Goal: Information Seeking & Learning: Find specific fact

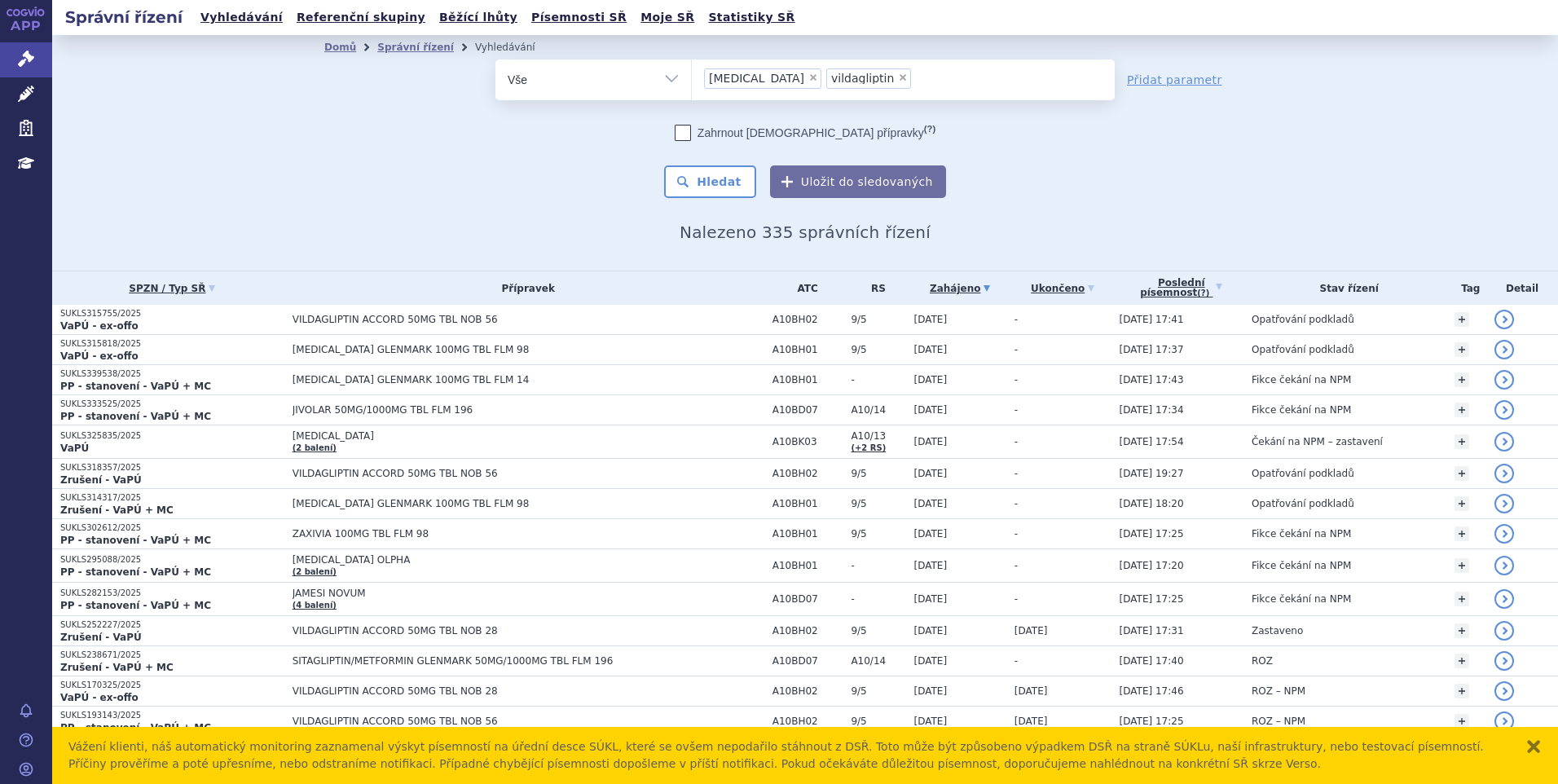
click at [808, 80] on span "×" at bounding box center [813, 77] width 10 height 10
click at [692, 80] on select "[MEDICAL_DATA] vildagliptin" at bounding box center [691, 79] width 1 height 41
select select "vildagliptin"
click at [776, 81] on span "×" at bounding box center [781, 77] width 10 height 10
click at [692, 81] on select "[MEDICAL_DATA] vildagliptin" at bounding box center [691, 79] width 1 height 41
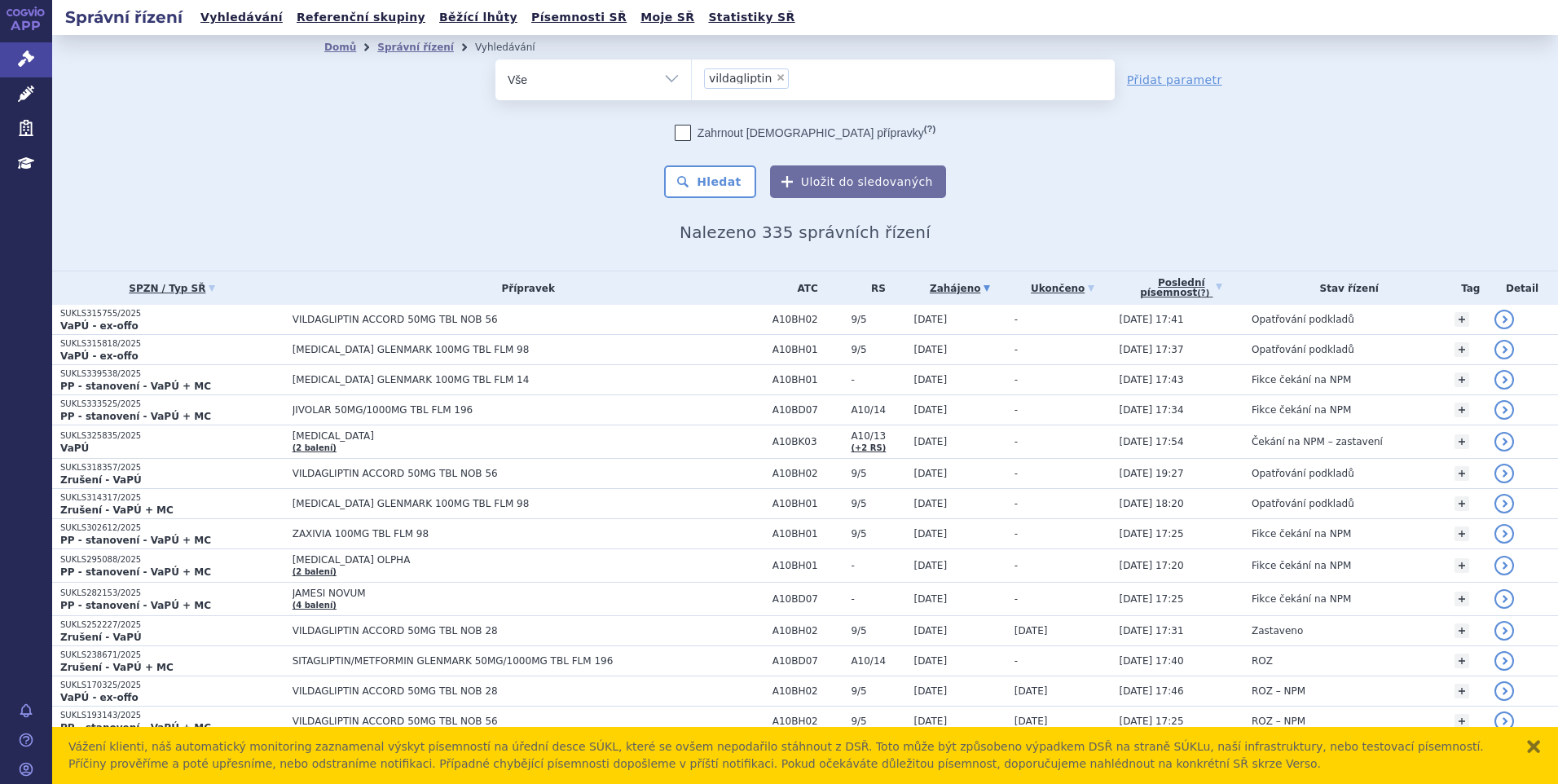
select select
click at [770, 77] on ul "× vildagliptin" at bounding box center [903, 78] width 423 height 36
click at [692, 77] on select "[MEDICAL_DATA] vildagliptin" at bounding box center [691, 79] width 1 height 41
type input "wi"
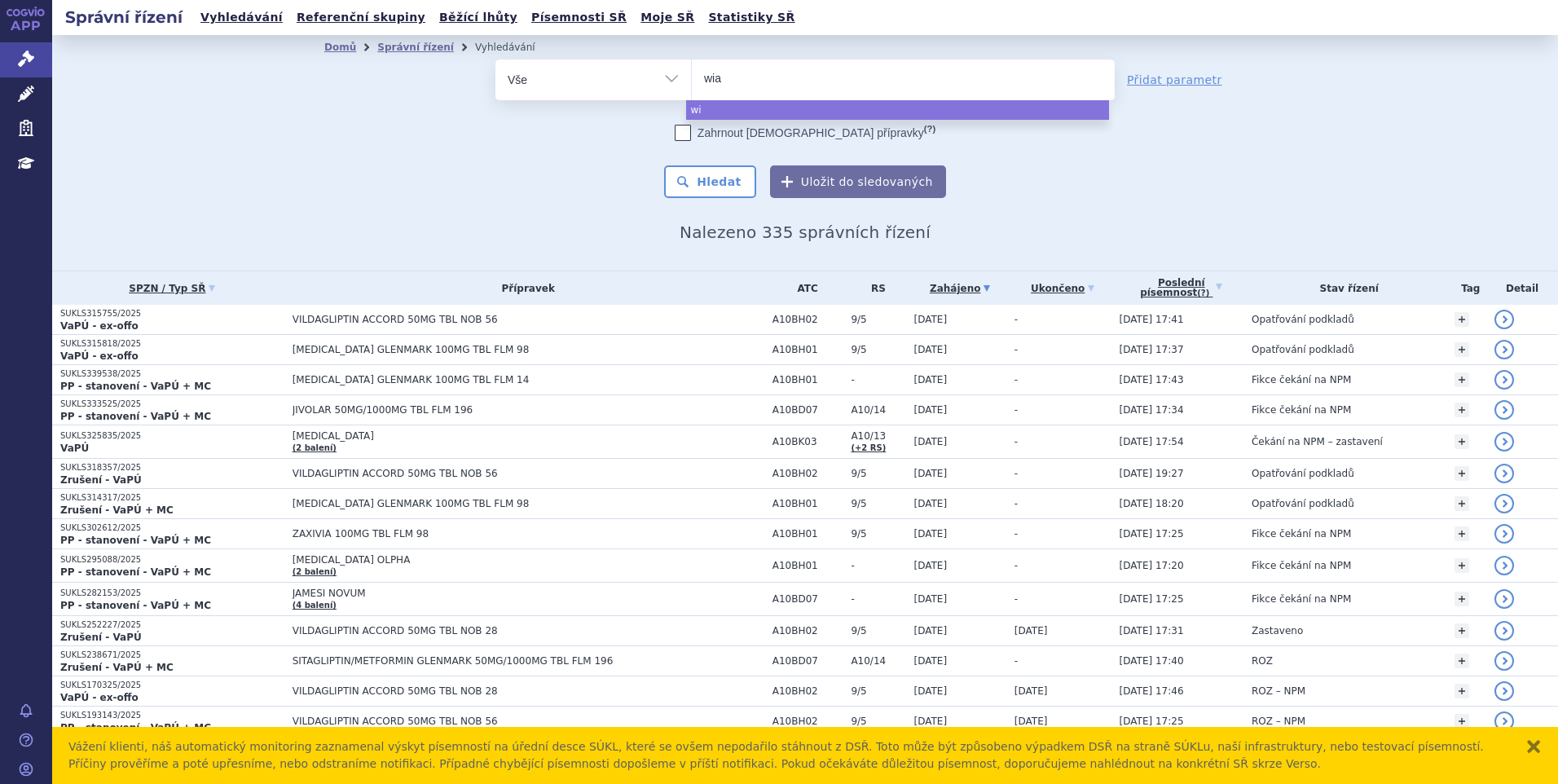
type input "wiai"
type input "wiair"
type input "wiai"
type input "wia"
type input "w"
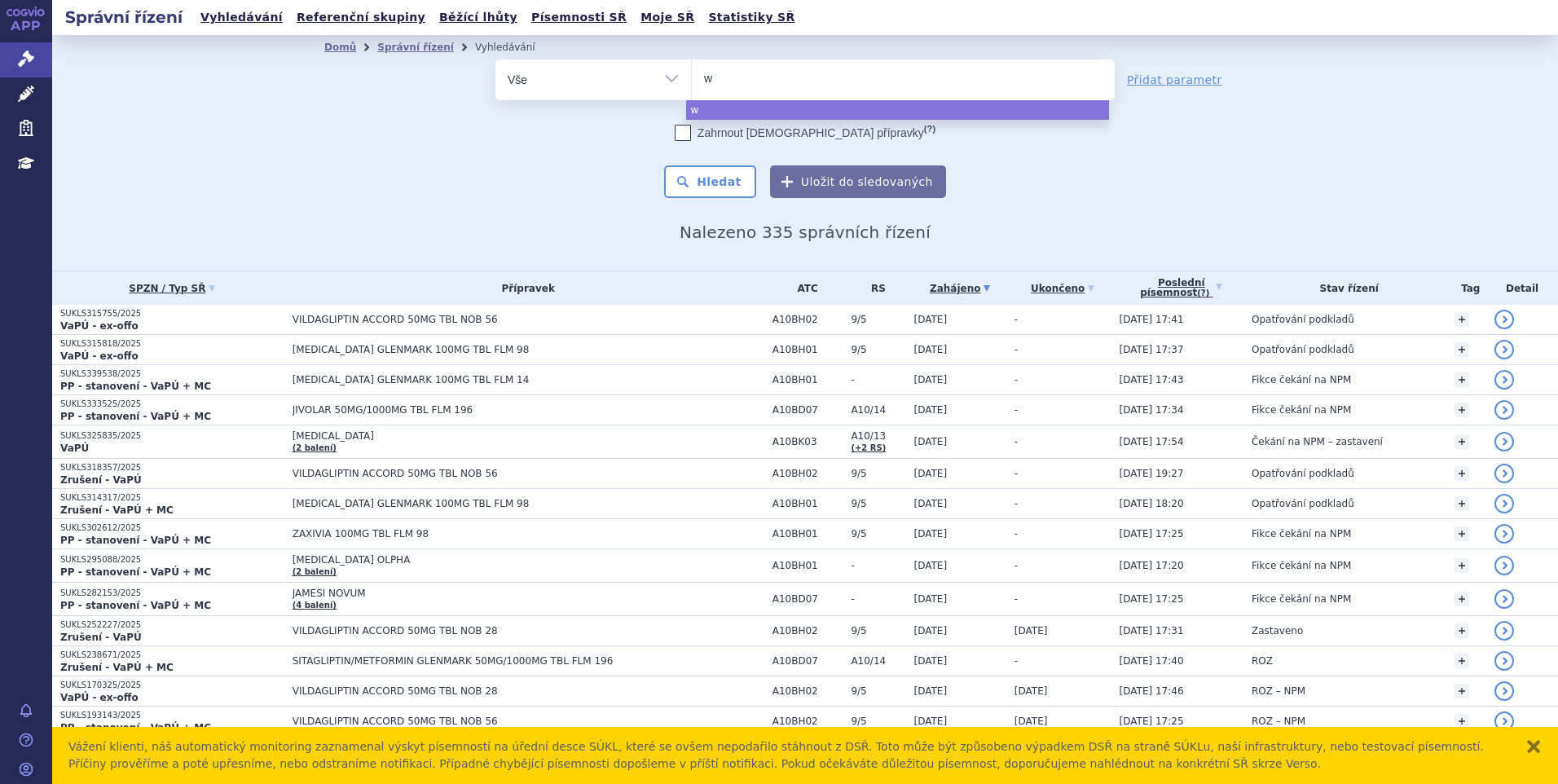
type input "wi"
type input "win"
type input "winre"
type input "winreva"
type input "winrevair"
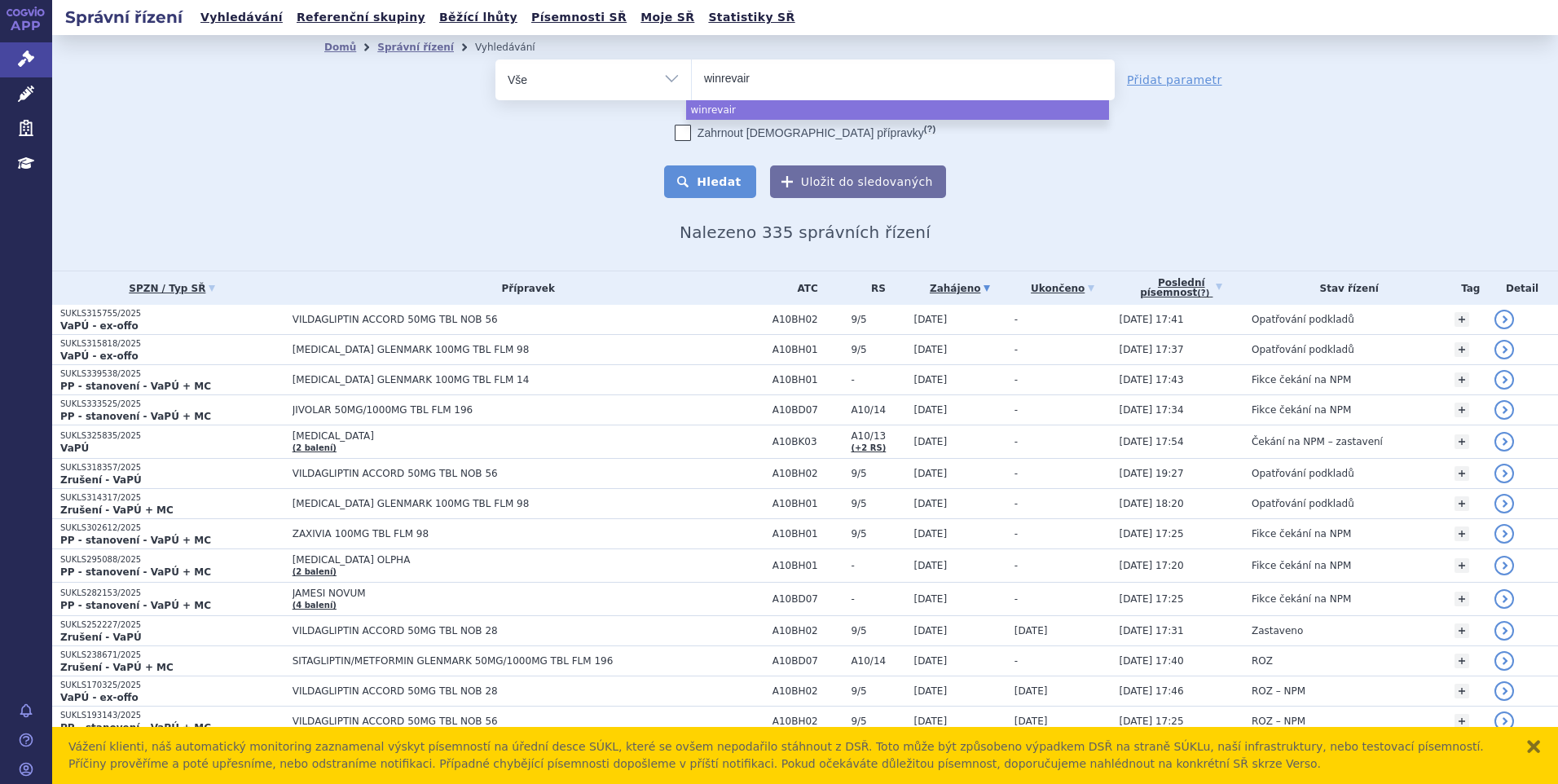
select select "winrevair"
click at [734, 187] on button "Hledat" at bounding box center [710, 182] width 92 height 33
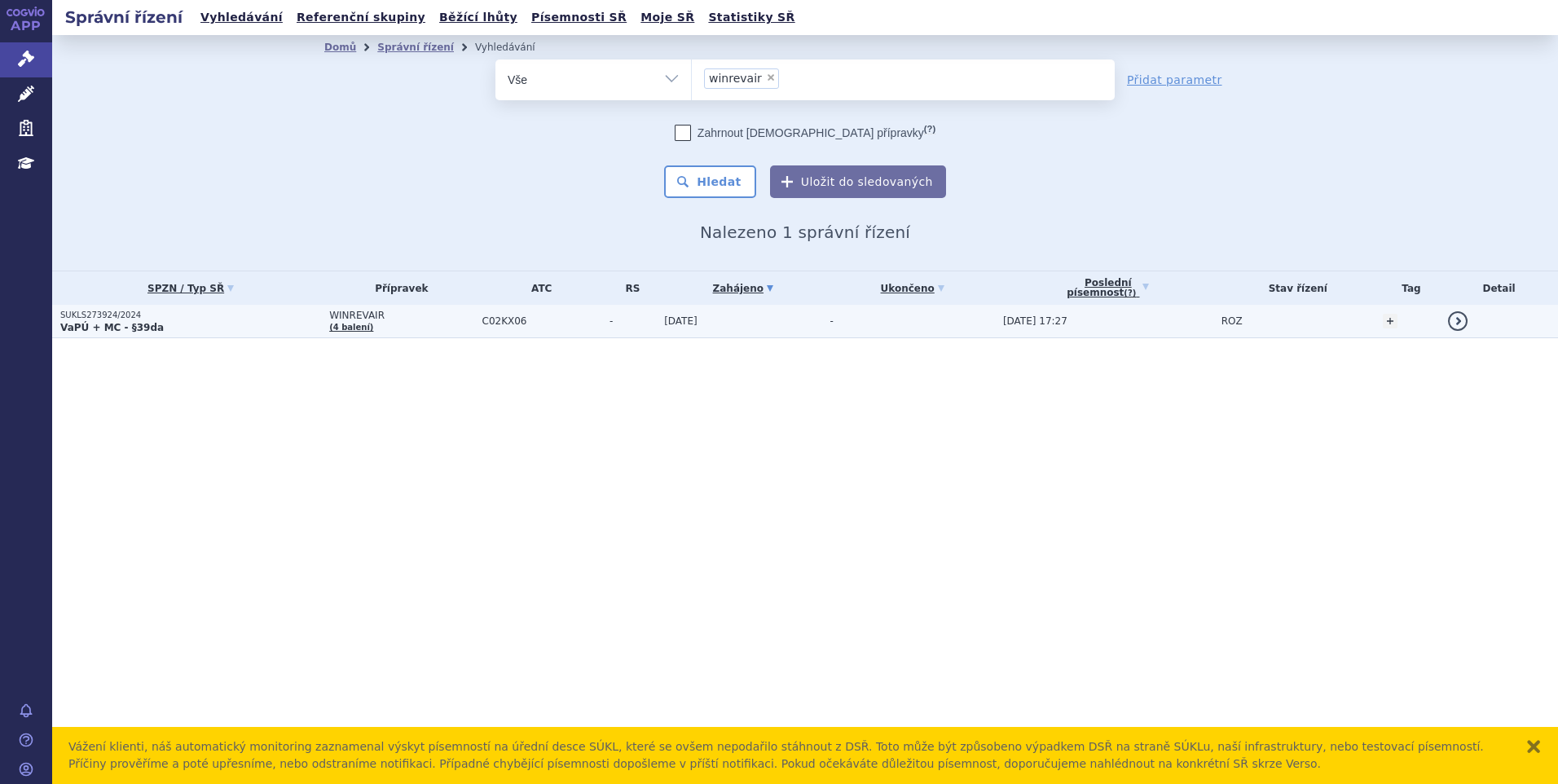
click at [13, 309] on div "APP Správní řízení Léčivé přípravky Zdravotnické prostředky Education Notifikac…" at bounding box center [26, 392] width 52 height 784
click at [49, 310] on div "APP Správní řízení Léčivé přípravky Zdravotnické prostředky Education Notifikac…" at bounding box center [26, 392] width 52 height 784
click at [81, 317] on p "SUKLS273924/2024" at bounding box center [191, 315] width 261 height 11
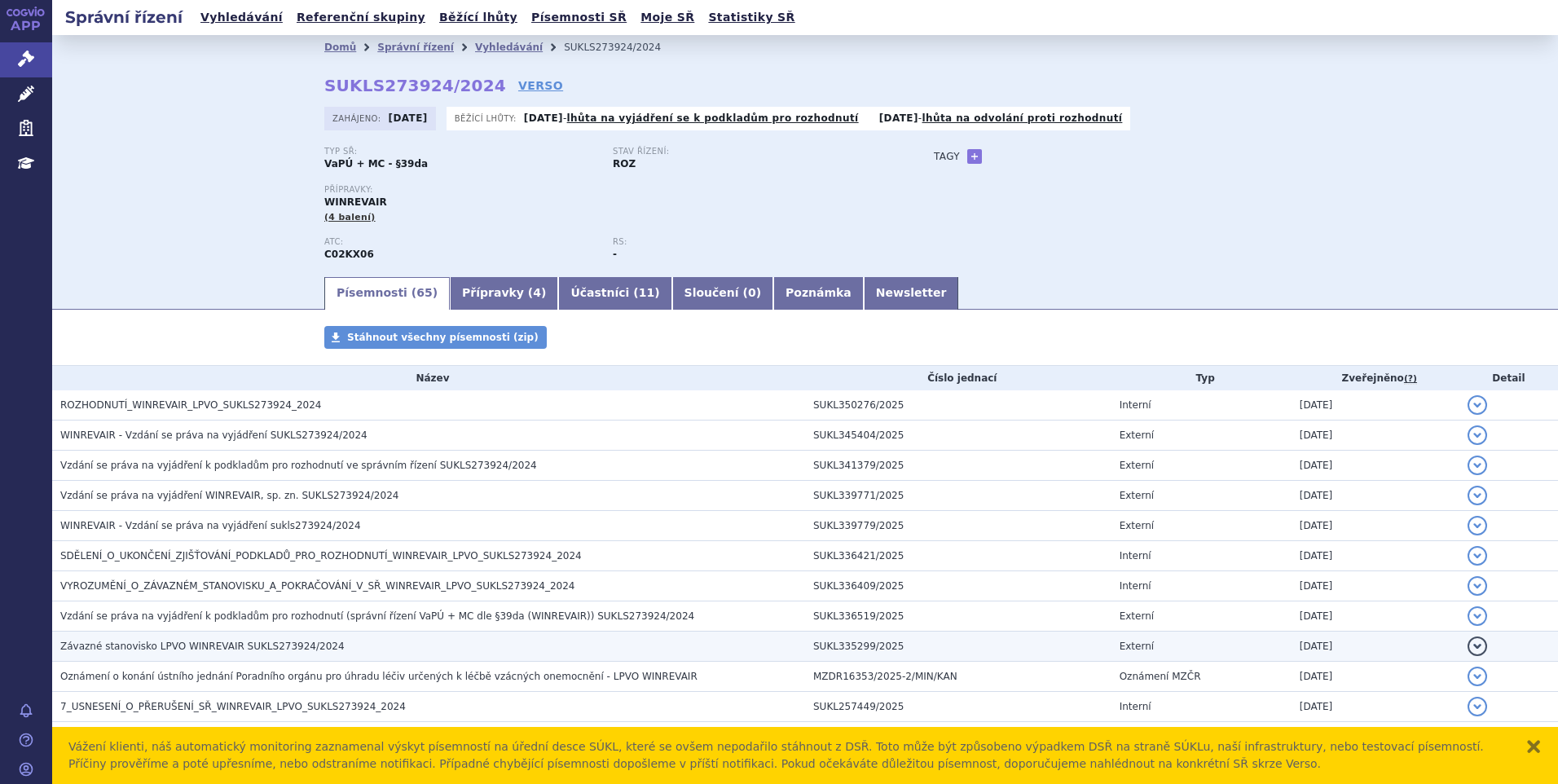
scroll to position [163, 0]
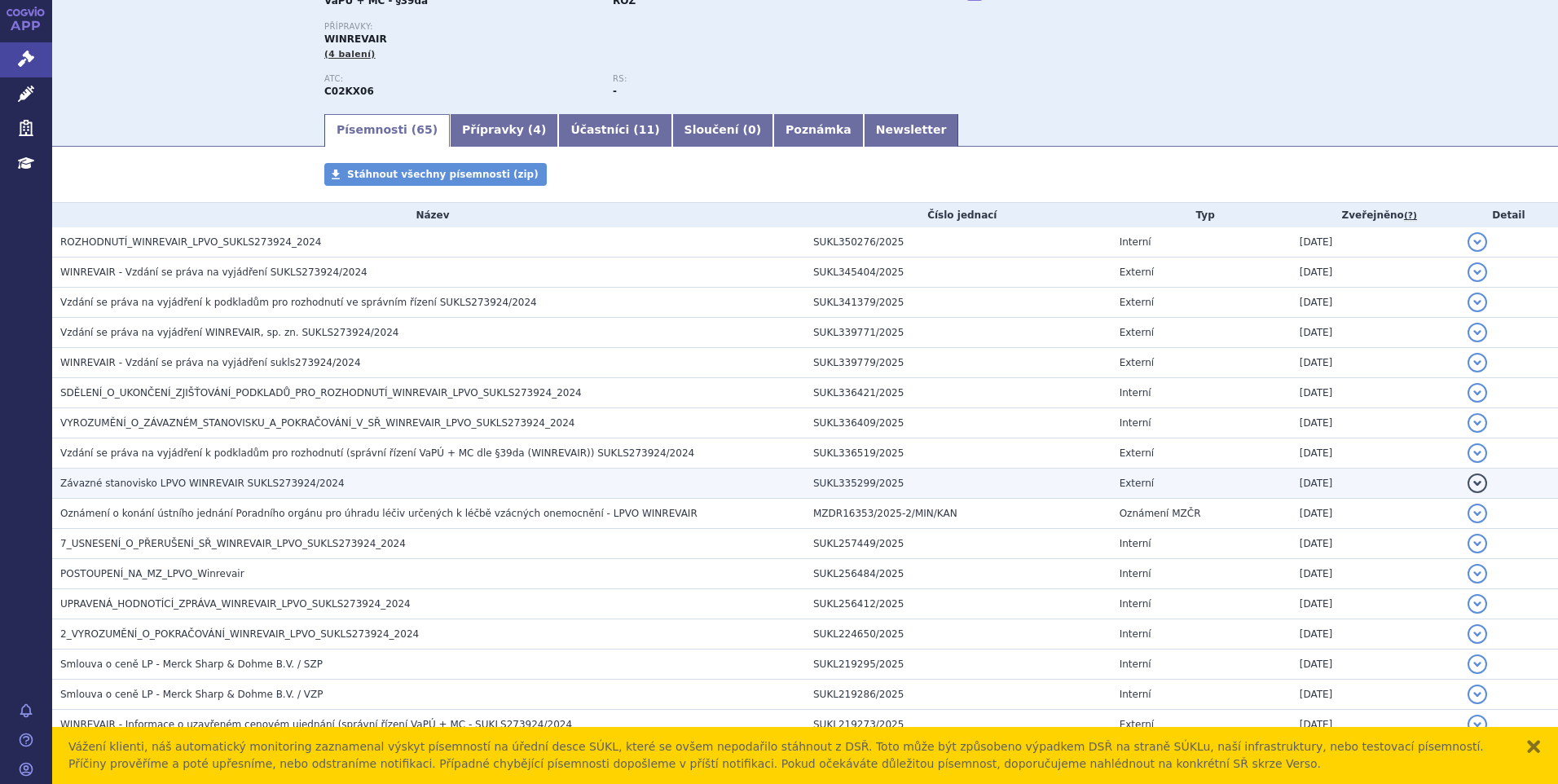
click at [156, 484] on span "Závazné stanovisko LPVO WINREVAIR SUKLS273924/2024" at bounding box center [202, 483] width 284 height 11
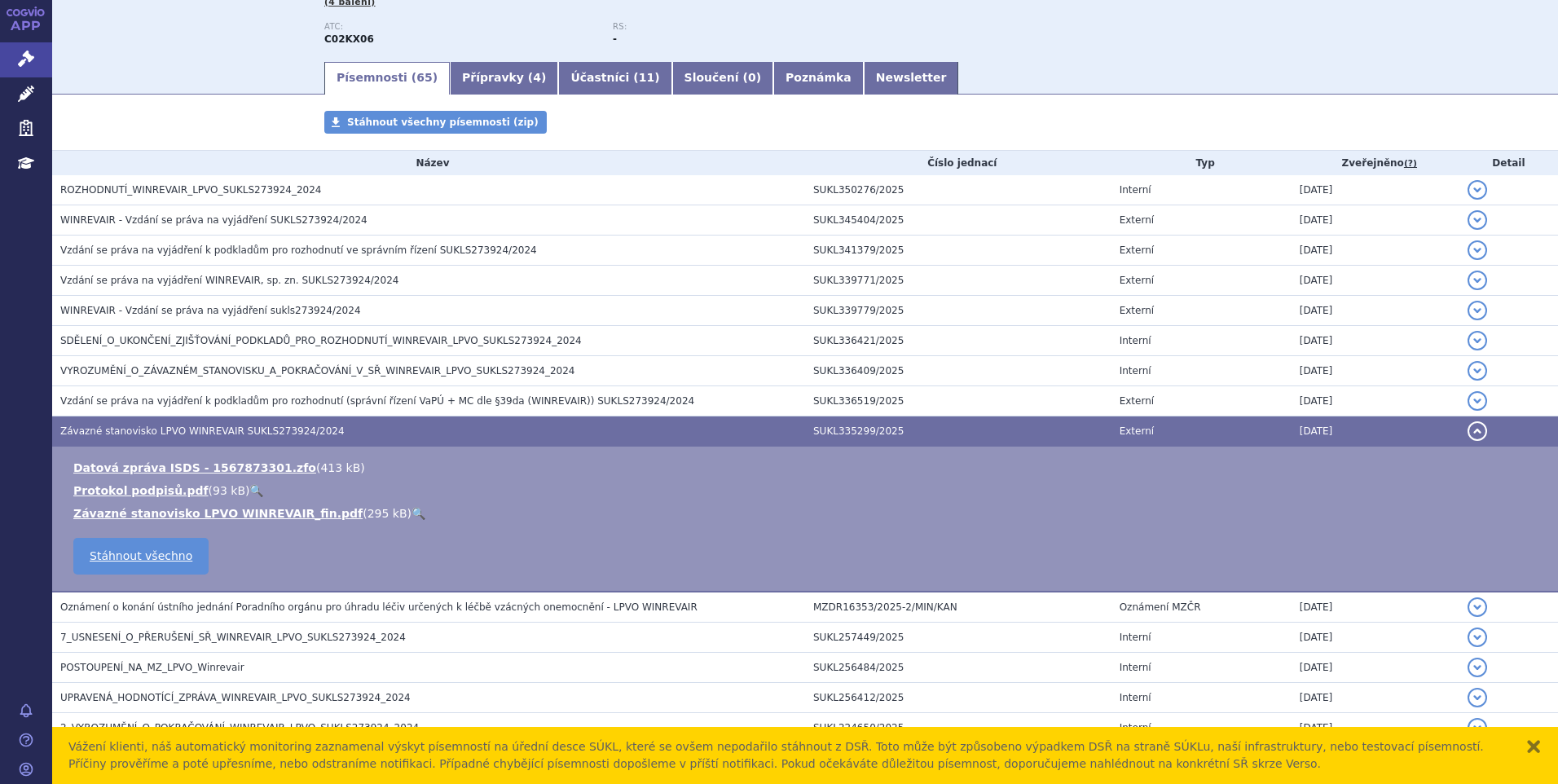
scroll to position [244, 0]
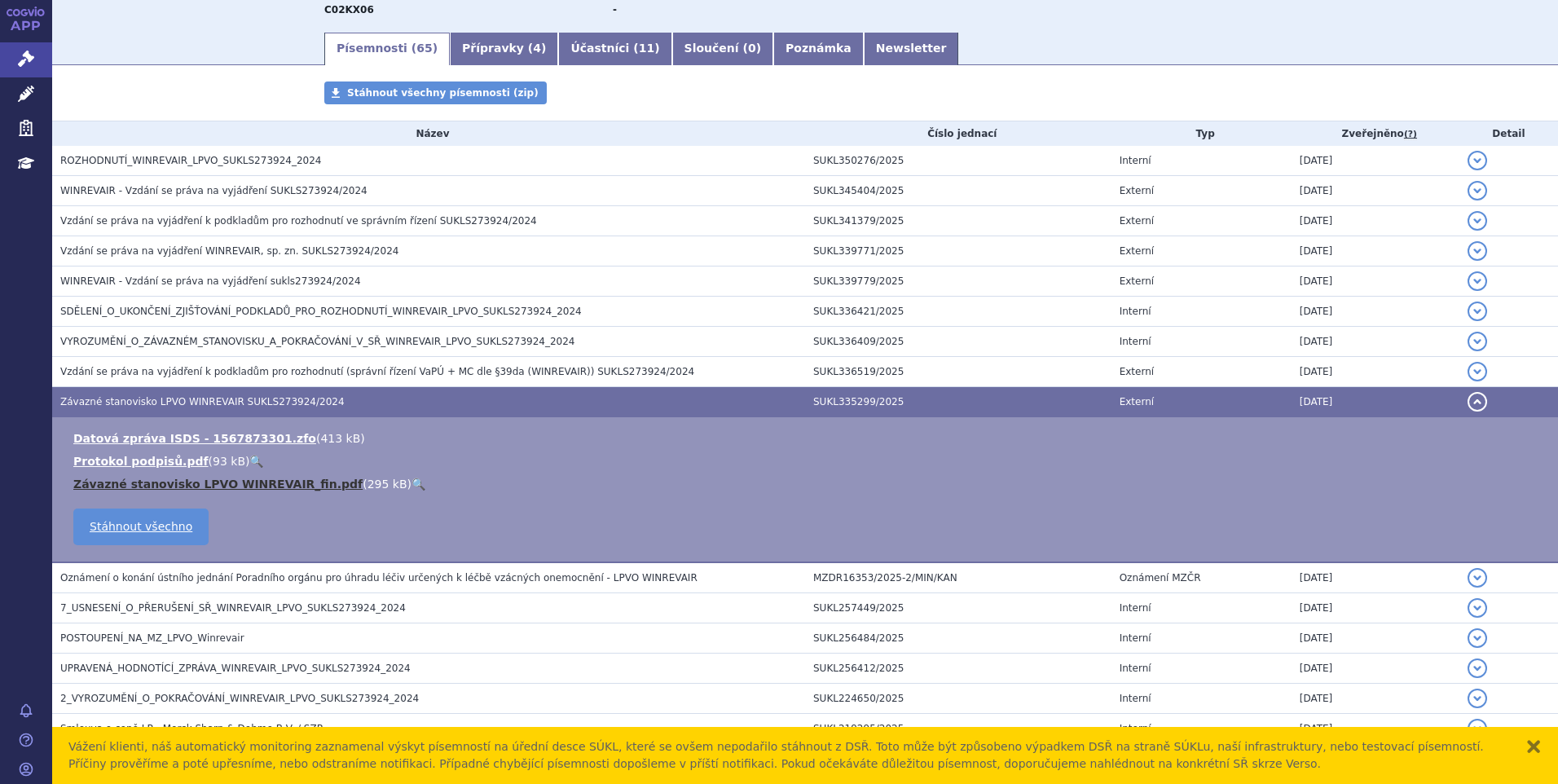
click at [148, 485] on link "Závazné stanovisko LPVO WINREVAIR_fin.pdf" at bounding box center [217, 484] width 289 height 13
